Goal: Transaction & Acquisition: Download file/media

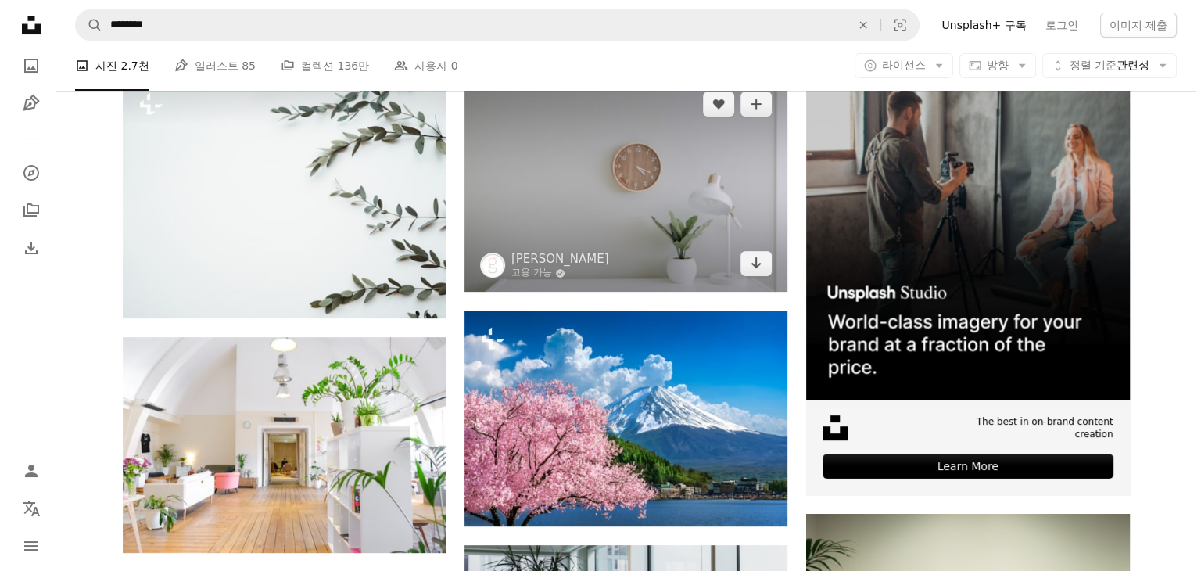
scroll to position [235, 0]
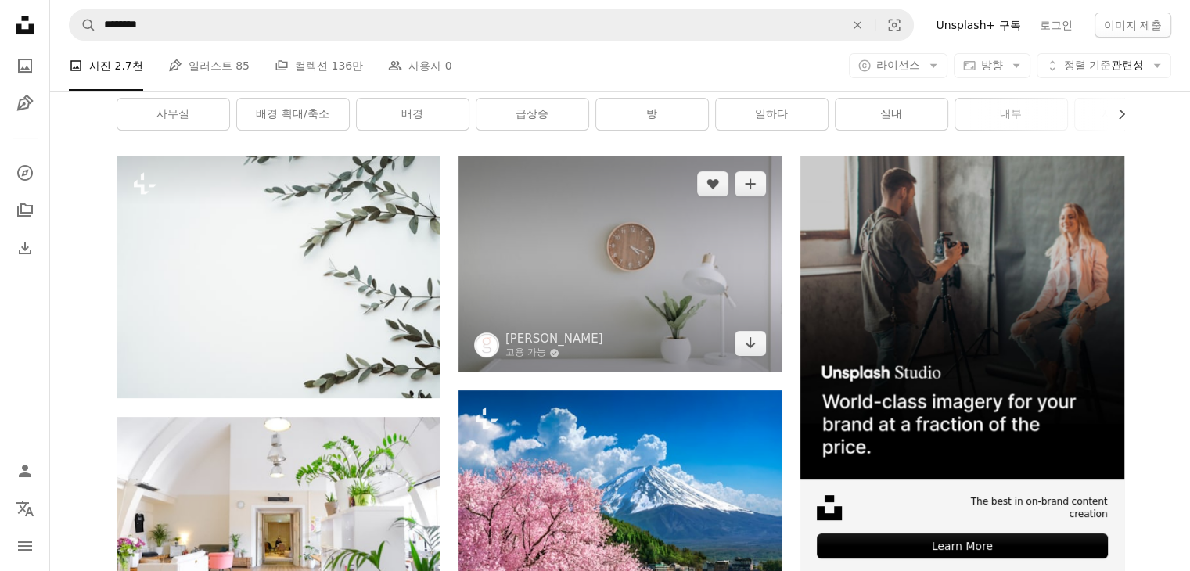
click at [709, 271] on img at bounding box center [619, 264] width 323 height 216
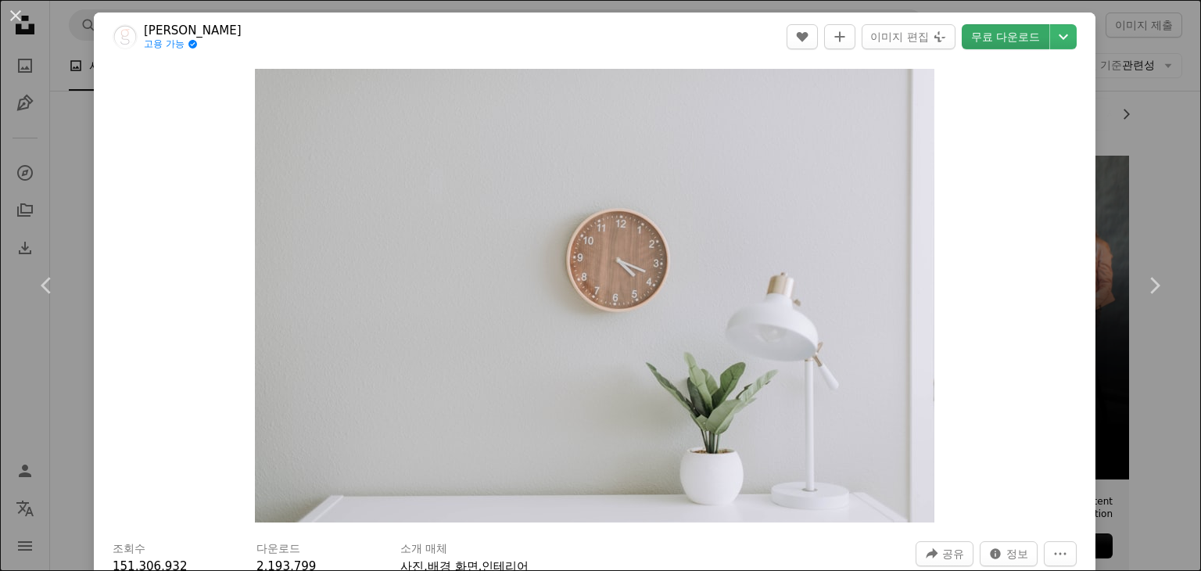
click at [1000, 40] on link "무료 다운로드" at bounding box center [1006, 36] width 88 height 25
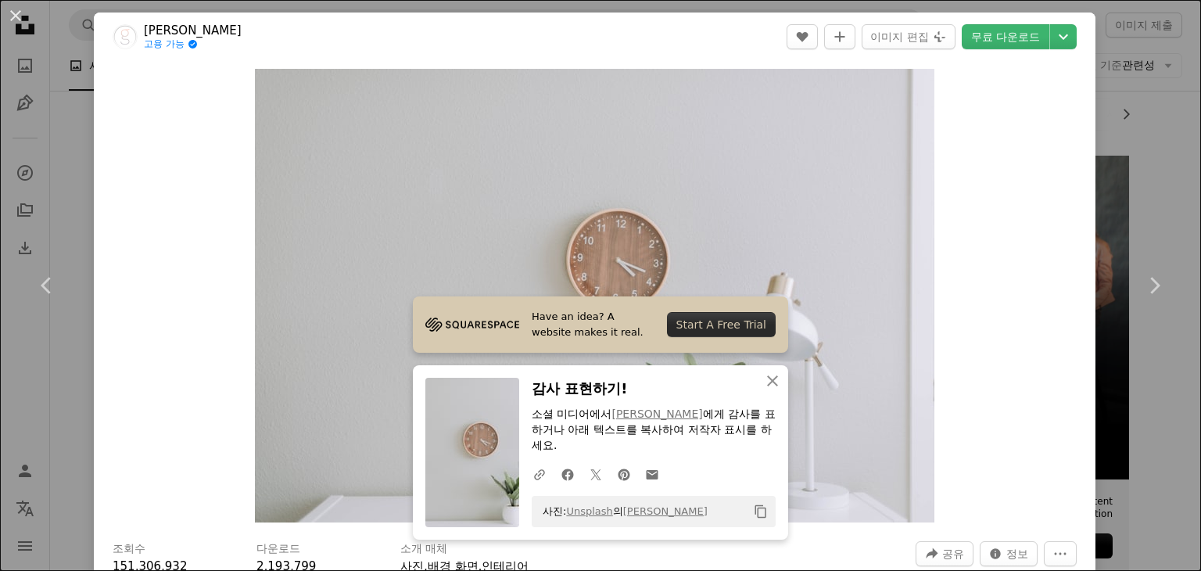
click at [1007, 110] on div "Zoom in" at bounding box center [595, 295] width 1002 height 469
click at [982, 164] on div "Zoom in" at bounding box center [595, 295] width 1002 height 469
